Goal: Task Accomplishment & Management: Use online tool/utility

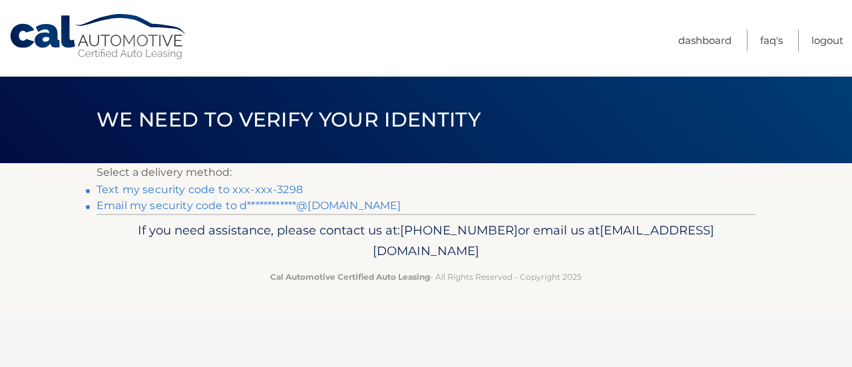
click at [173, 188] on link "Text my security code to xxx-xxx-3298" at bounding box center [200, 189] width 206 height 13
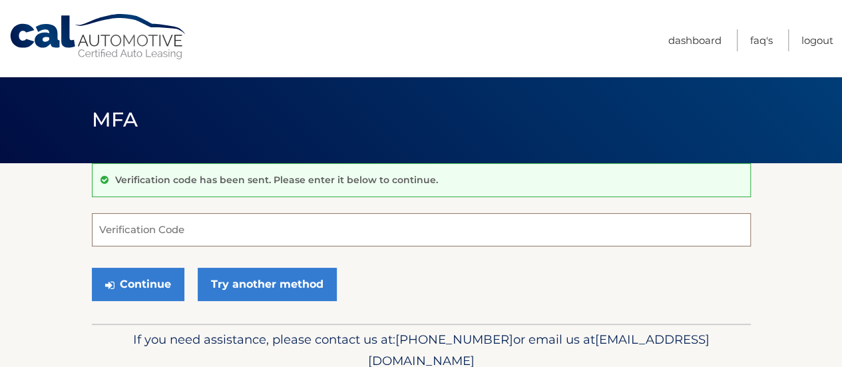
click at [131, 239] on input "Verification Code" at bounding box center [421, 229] width 659 height 33
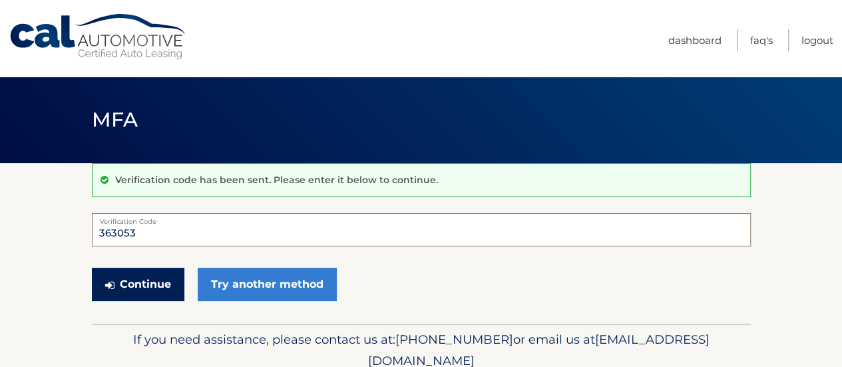
type input "363053"
click at [154, 296] on button "Continue" at bounding box center [138, 284] width 93 height 33
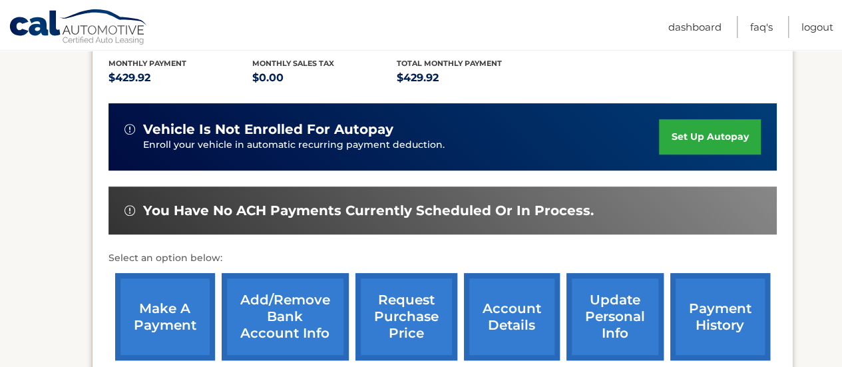
scroll to position [298, 0]
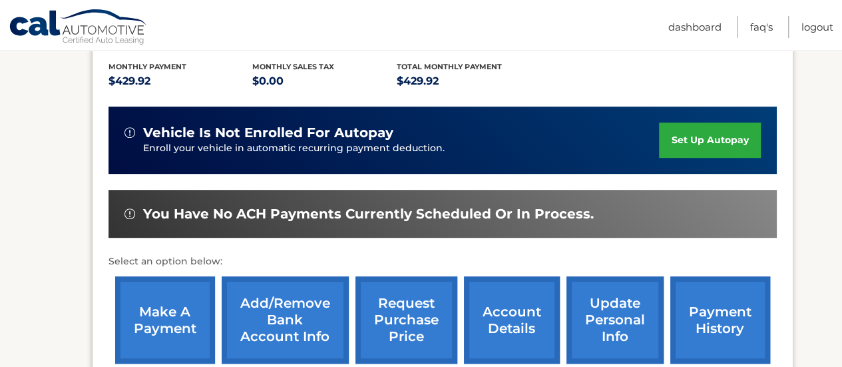
click at [147, 293] on link "make a payment" at bounding box center [165, 319] width 100 height 87
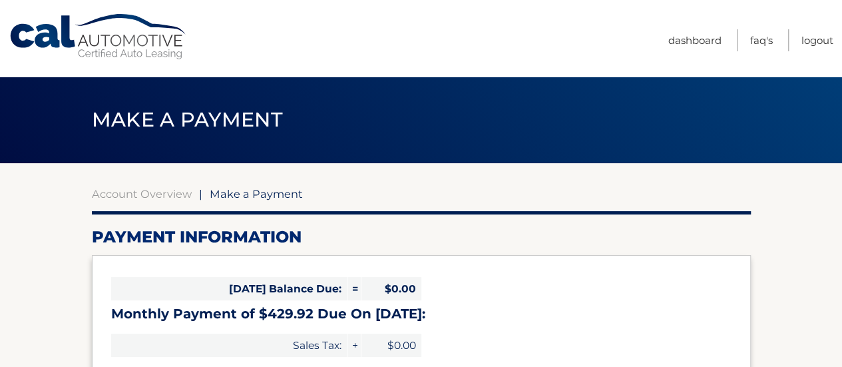
select select "NTc0MGU3MmQtMjkzOC00NzZiLWFkY2EtY2Y4YTRmYWNkMDU1"
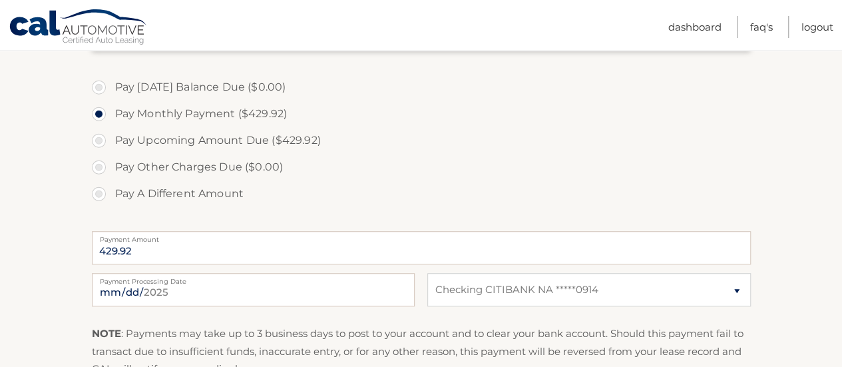
scroll to position [431, 0]
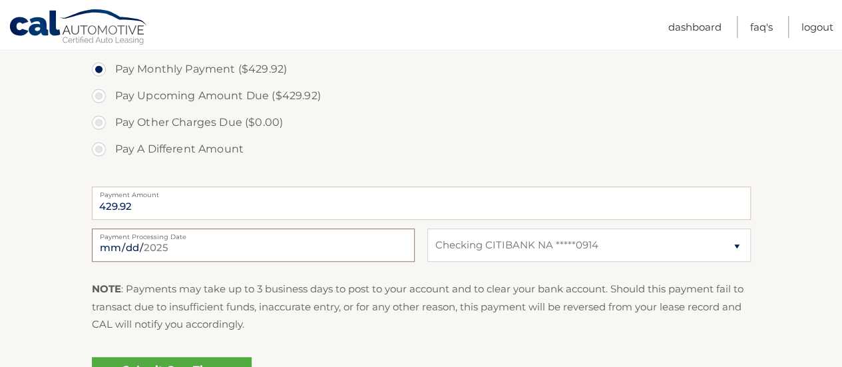
click at [226, 244] on input "2025-09-01" at bounding box center [253, 244] width 323 height 33
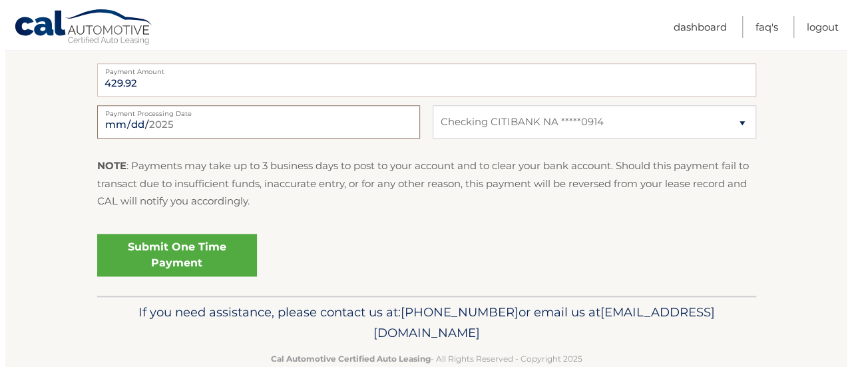
scroll to position [562, 0]
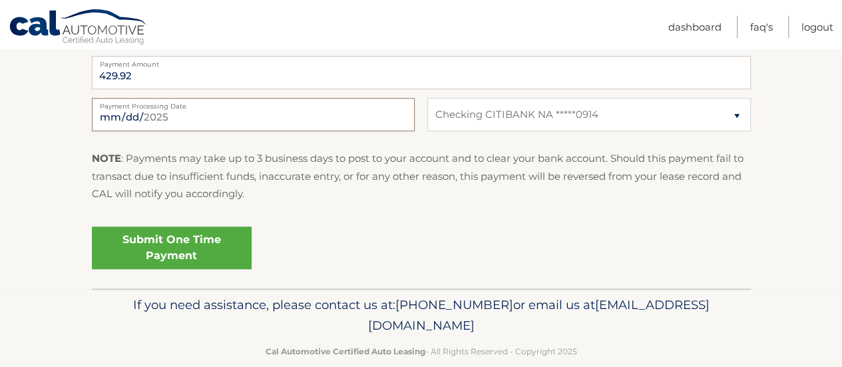
click at [210, 112] on input "2025-09-01" at bounding box center [253, 114] width 323 height 33
type input "2025-09-30"
click at [148, 244] on link "Submit One Time Payment" at bounding box center [172, 247] width 160 height 43
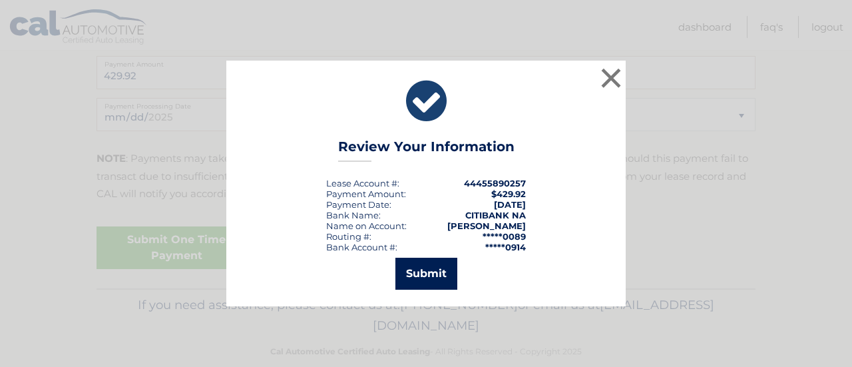
click at [427, 261] on button "Submit" at bounding box center [427, 274] width 62 height 32
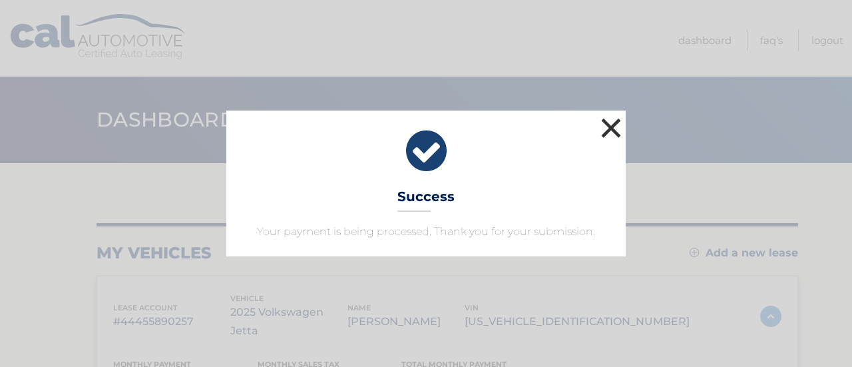
click at [615, 129] on button "×" at bounding box center [611, 128] width 27 height 27
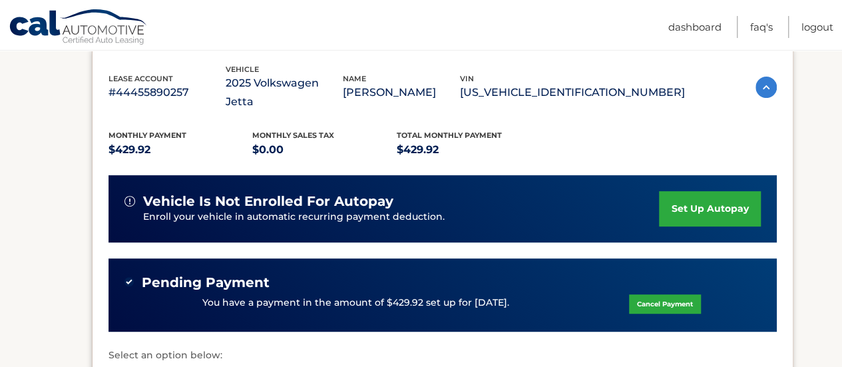
scroll to position [87, 0]
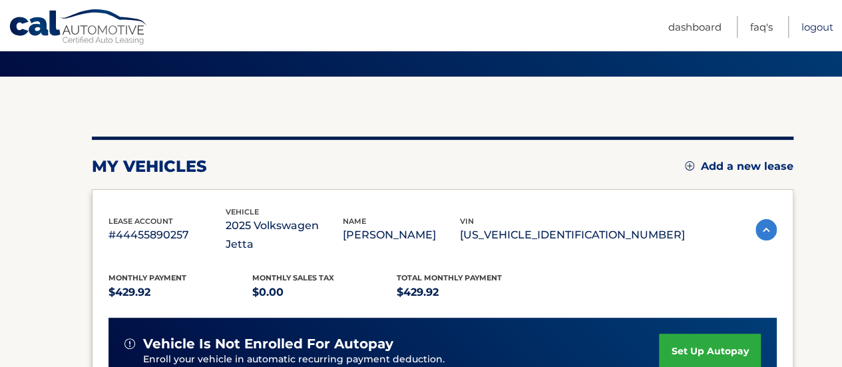
click at [813, 26] on link "Logout" at bounding box center [818, 27] width 32 height 22
